Goal: Task Accomplishment & Management: Manage account settings

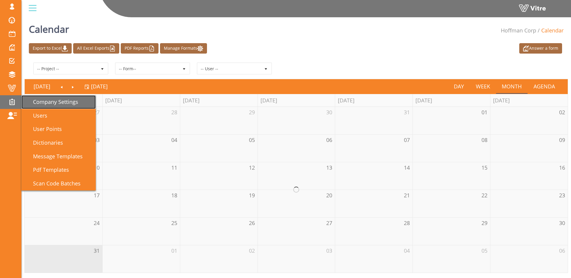
click at [59, 100] on span "Company Settings" at bounding box center [52, 101] width 52 height 7
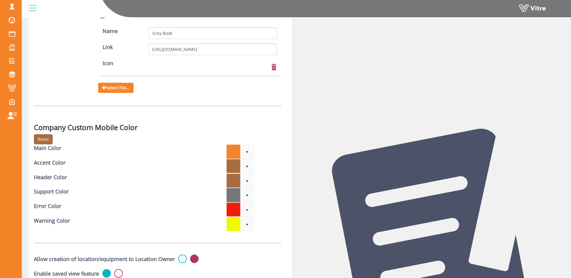
scroll to position [1673, 0]
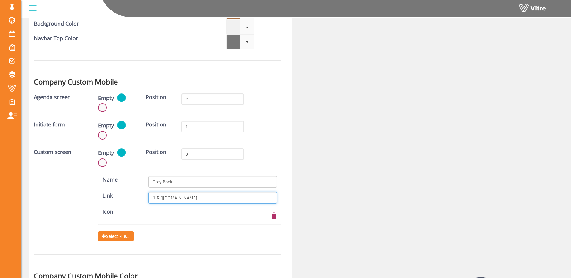
click at [191, 196] on input "[URL][DOMAIN_NAME]" at bounding box center [212, 198] width 128 height 12
drag, startPoint x: 246, startPoint y: 198, endPoint x: 271, endPoint y: 201, distance: 25.2
click at [271, 201] on input "[URL][DOMAIN_NAME]" at bounding box center [212, 198] width 128 height 12
click at [267, 197] on input "[URL][DOMAIN_NAME]" at bounding box center [212, 198] width 128 height 12
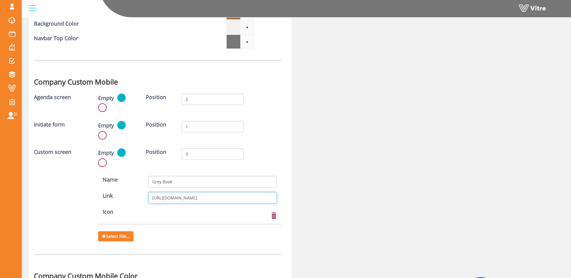
click at [267, 197] on input "[URL][DOMAIN_NAME]" at bounding box center [212, 198] width 128 height 12
click at [267, 196] on input "[URL][DOMAIN_NAME]" at bounding box center [212, 198] width 128 height 12
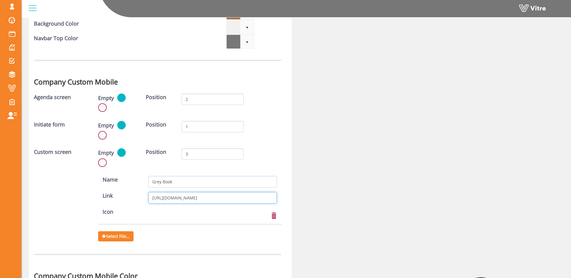
click at [267, 196] on input "[URL][DOMAIN_NAME]" at bounding box center [212, 198] width 128 height 12
